Goal: Check status: Check status

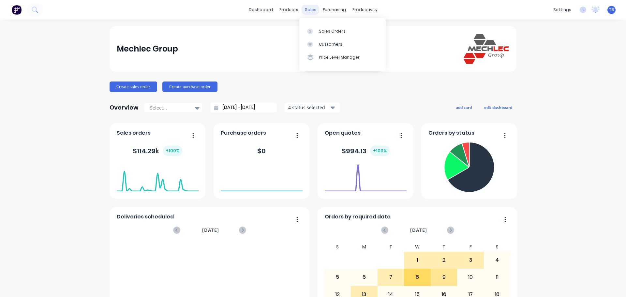
click at [313, 10] on div "sales" at bounding box center [311, 10] width 18 height 10
click at [324, 33] on div "Sales Orders" at bounding box center [332, 31] width 27 height 6
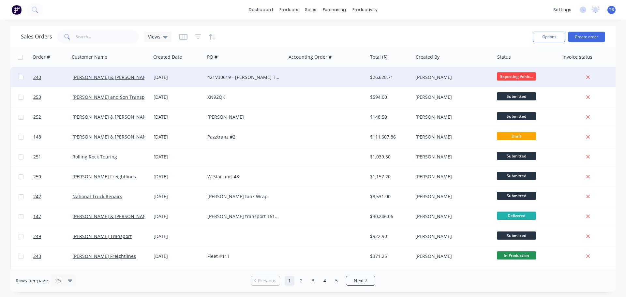
click at [219, 81] on div "421V30619 - [PERSON_NAME] T610SAR 492908" at bounding box center [245, 77] width 81 height 20
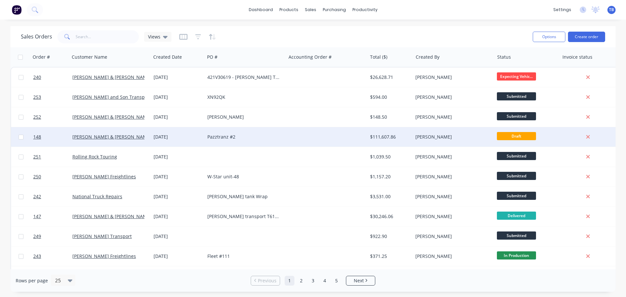
click at [201, 134] on div "[DATE]" at bounding box center [178, 137] width 49 height 7
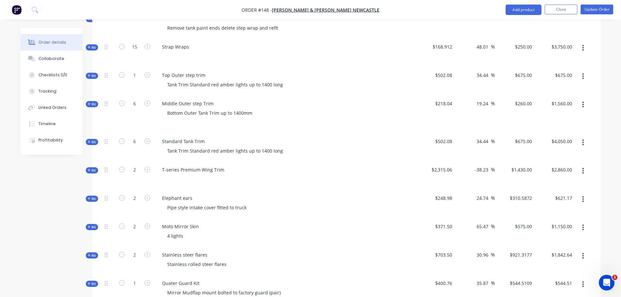
scroll to position [456, 0]
